Goal: Task Accomplishment & Management: Manage account settings

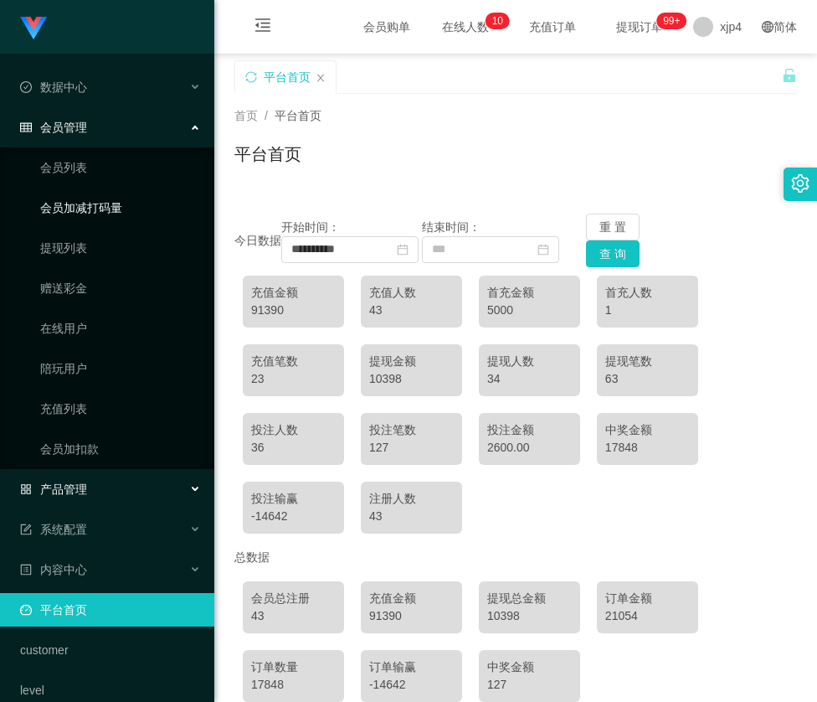
scroll to position [86, 0]
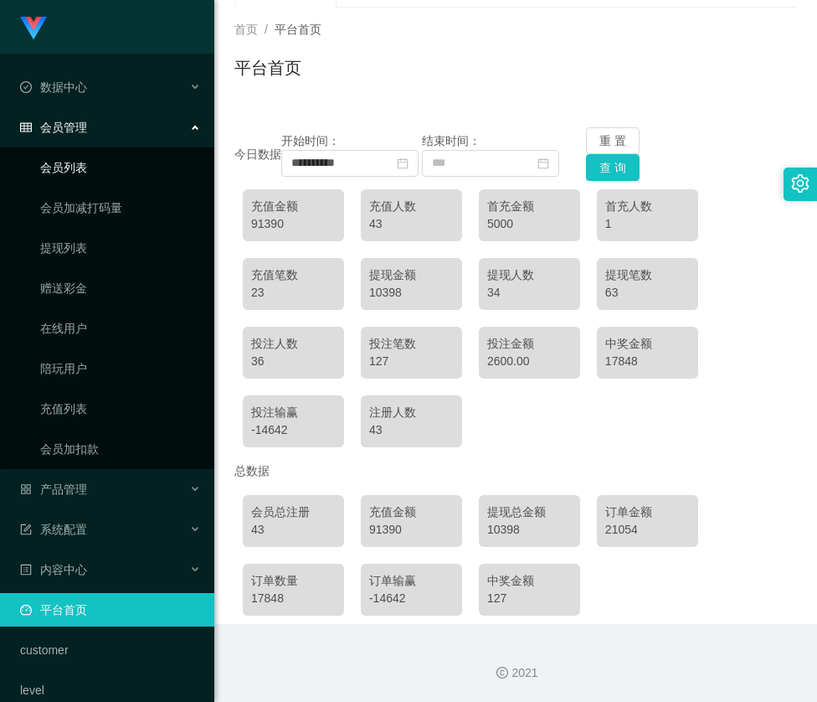
click at [84, 166] on link "会员列表" at bounding box center [120, 168] width 161 height 34
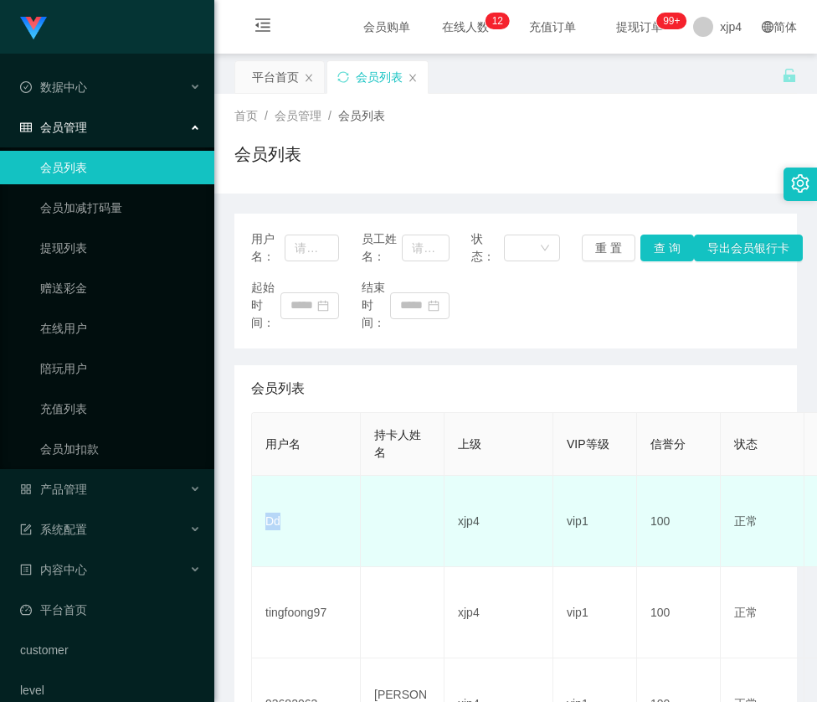
click at [268, 523] on td "Dd" at bounding box center [306, 521] width 109 height 91
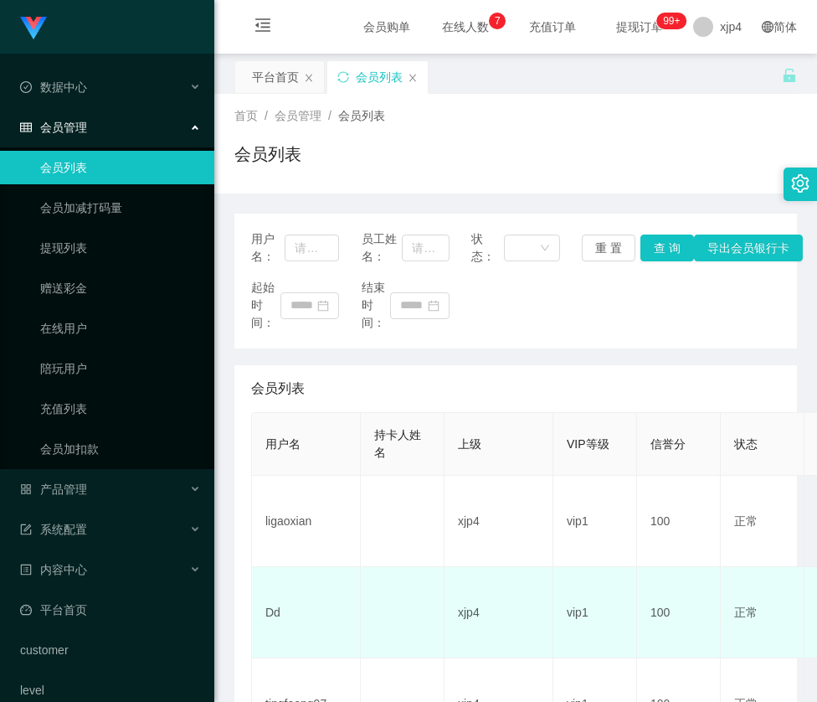
click at [273, 609] on td "Dd" at bounding box center [306, 612] width 109 height 91
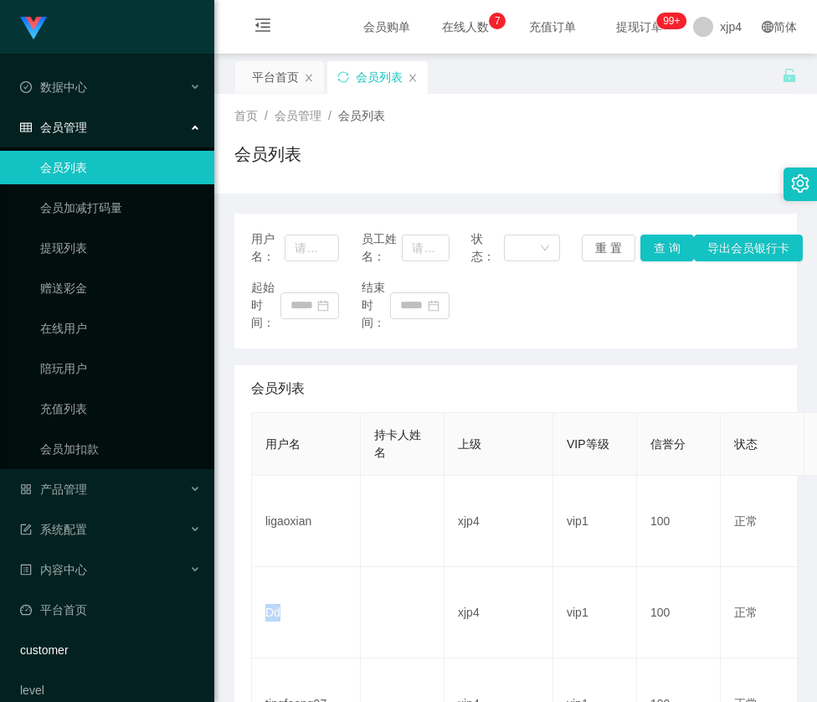
copy td "Dd"
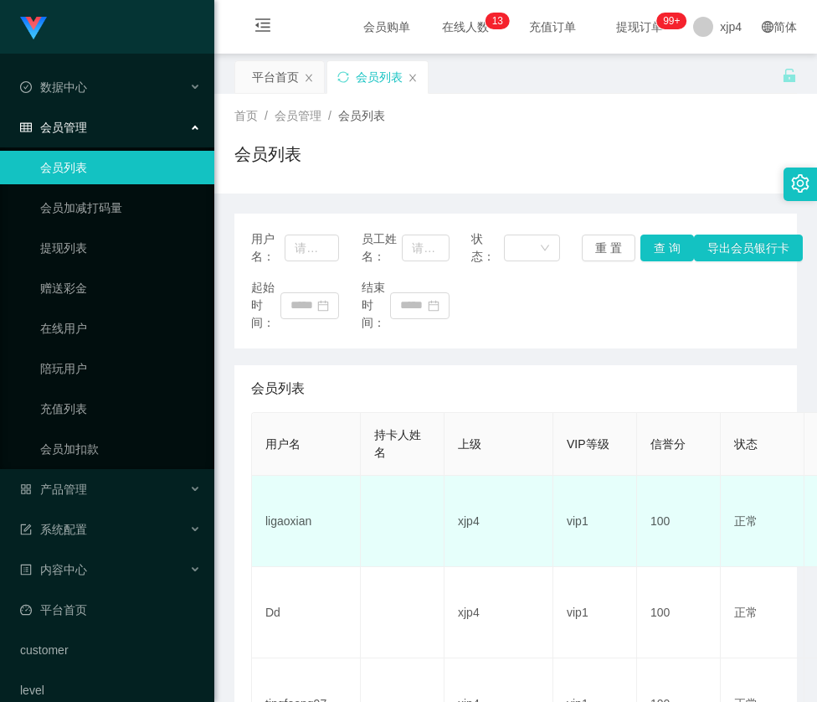
click at [286, 509] on td "ligaoxian" at bounding box center [306, 521] width 109 height 91
click at [281, 517] on td "ligaoxian" at bounding box center [306, 521] width 109 height 91
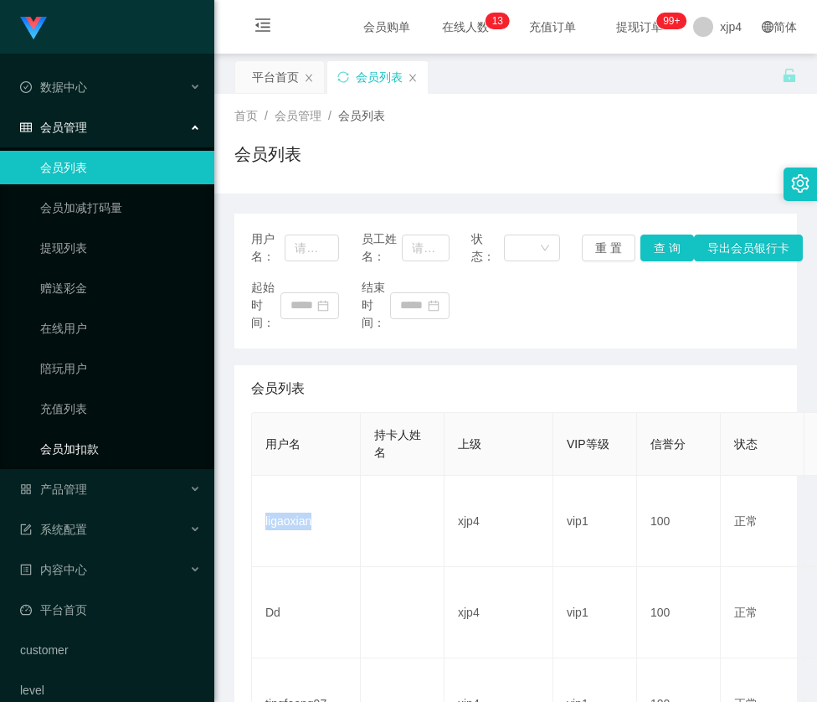
copy td "ligaoxian"
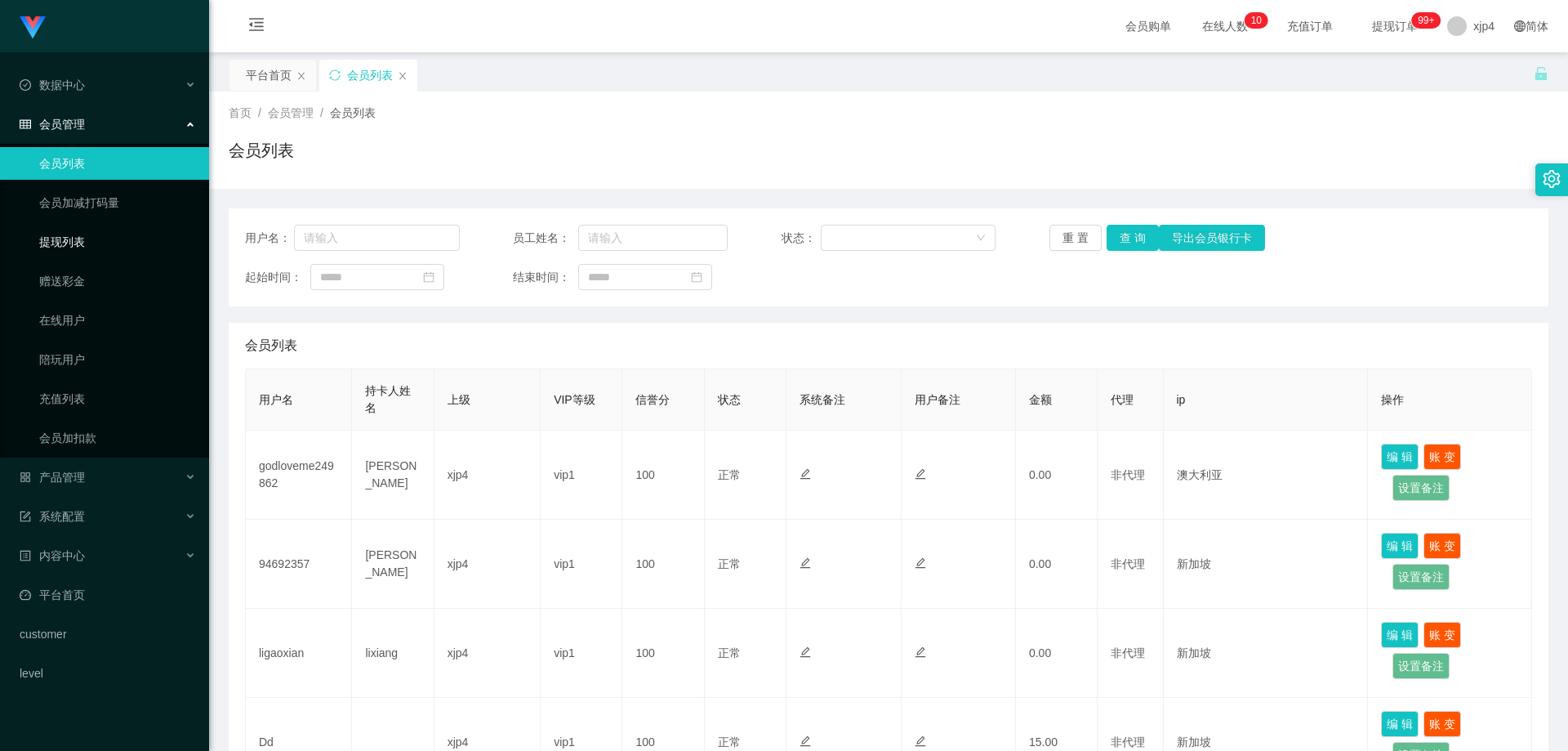
click at [86, 254] on link "提现列表" at bounding box center [117, 242] width 157 height 33
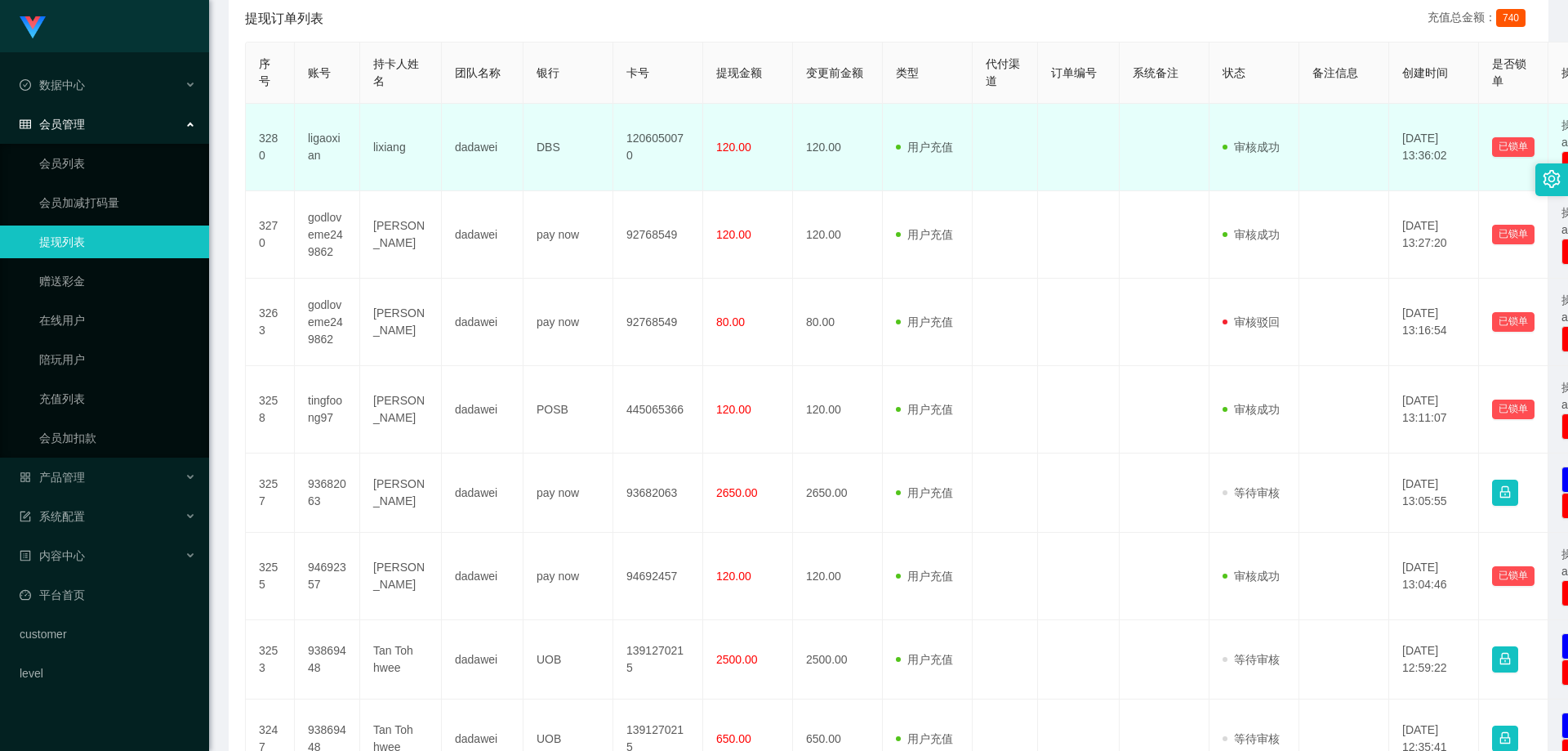
scroll to position [409, 0]
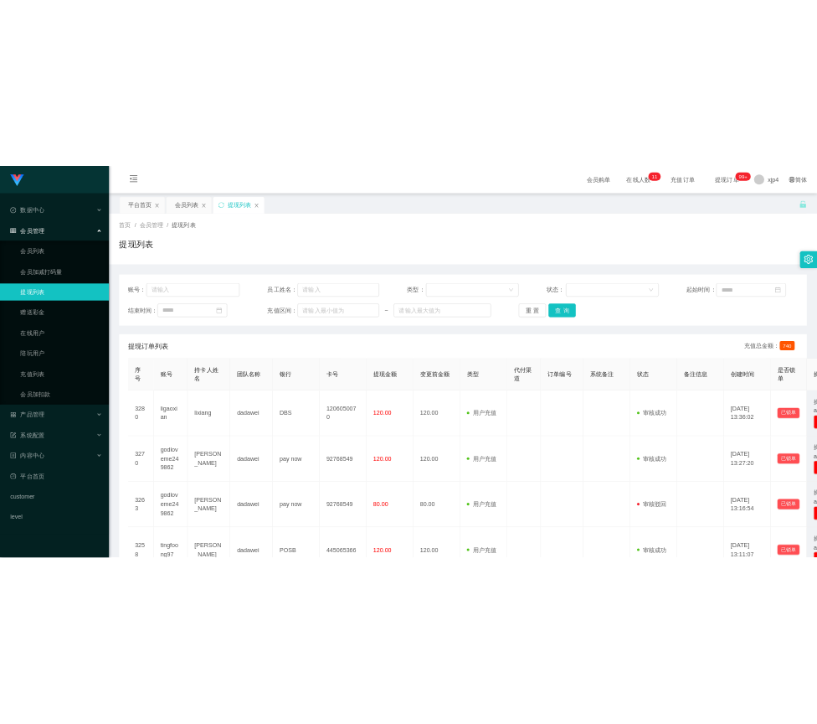
scroll to position [586, 0]
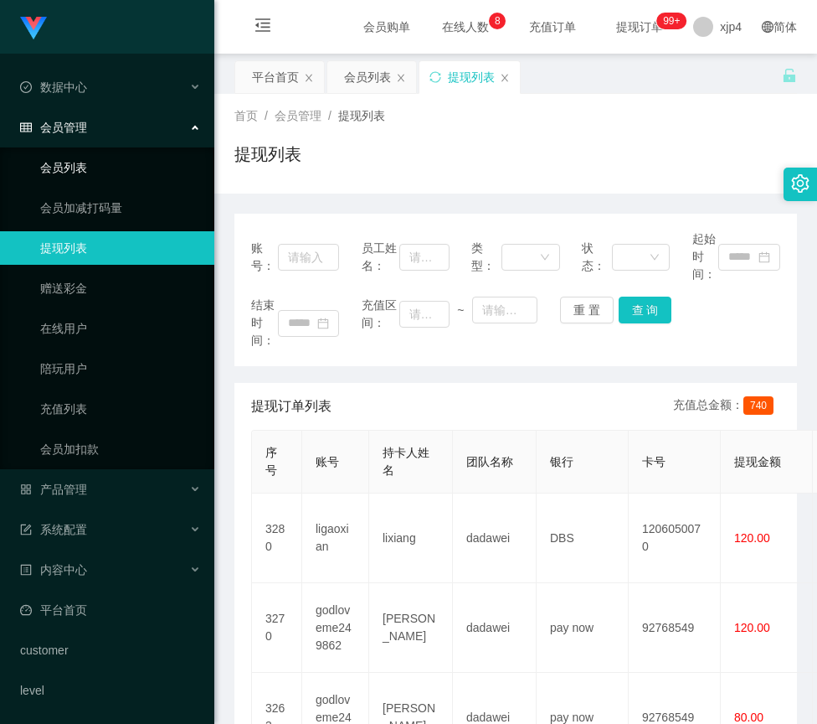
click at [51, 148] on ul "会员列表 会员加减打码量 提现列表 赠送彩金 在线用户 陪玩用户 充值列表 会员加扣款" at bounding box center [107, 308] width 214 height 322
click at [72, 168] on link "会员列表" at bounding box center [120, 168] width 161 height 34
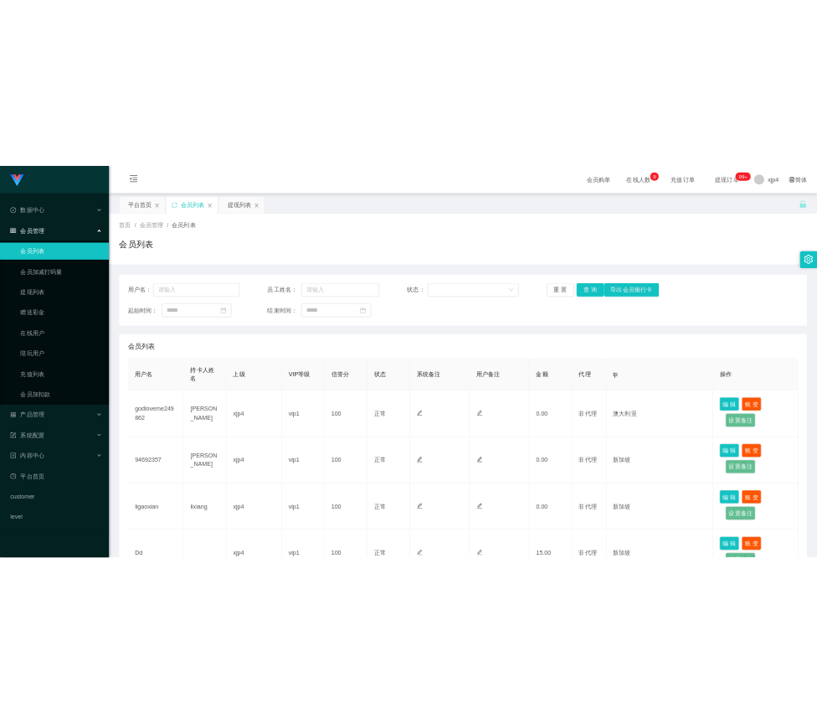
scroll to position [84, 0]
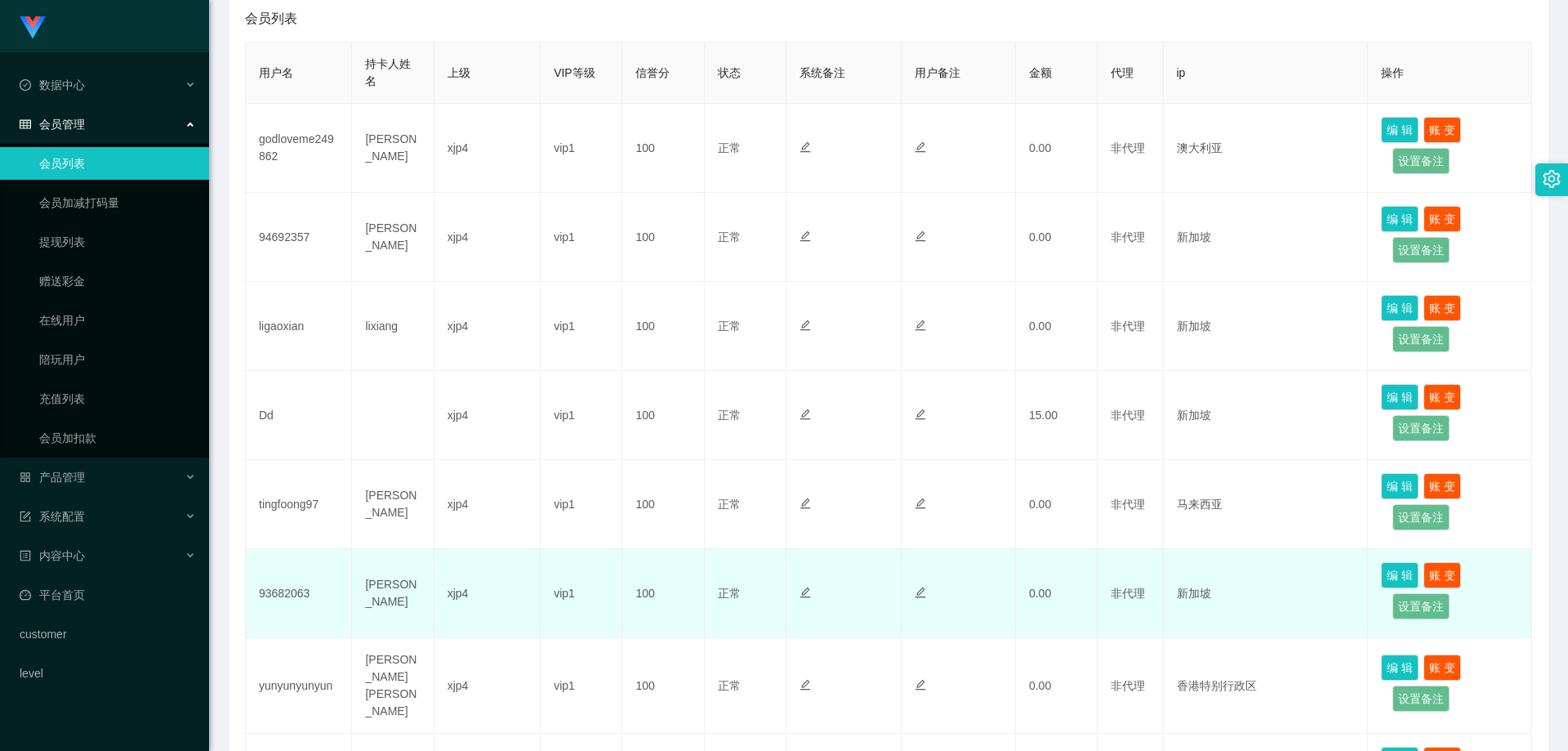
scroll to position [409, 0]
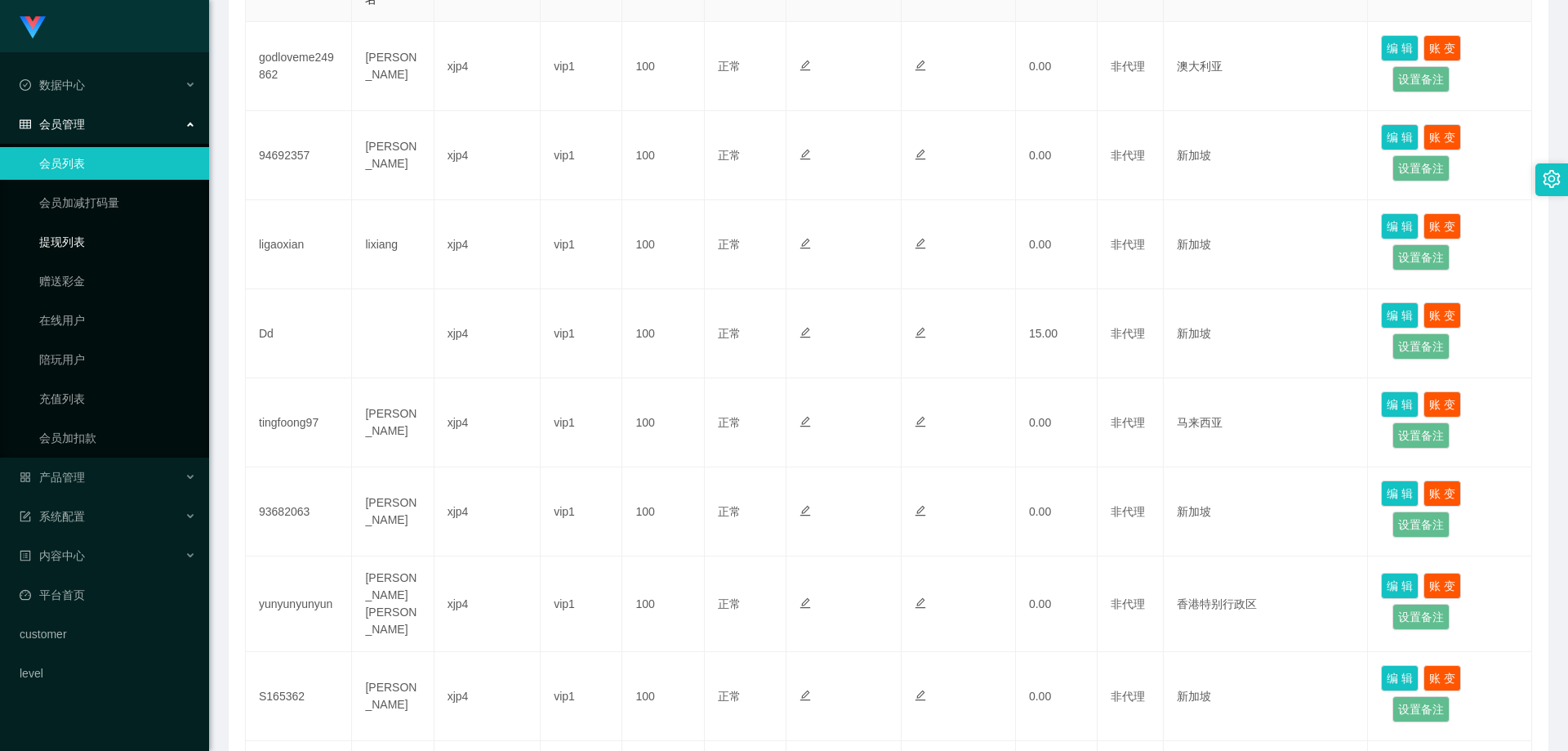
click at [87, 245] on link "提现列表" at bounding box center [117, 242] width 157 height 33
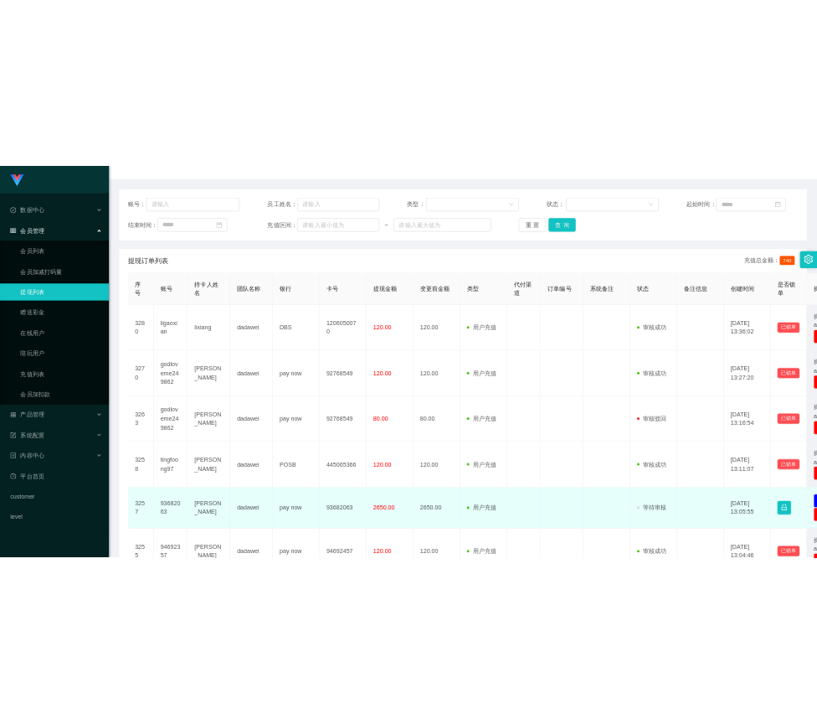
scroll to position [335, 0]
